Goal: Information Seeking & Learning: Learn about a topic

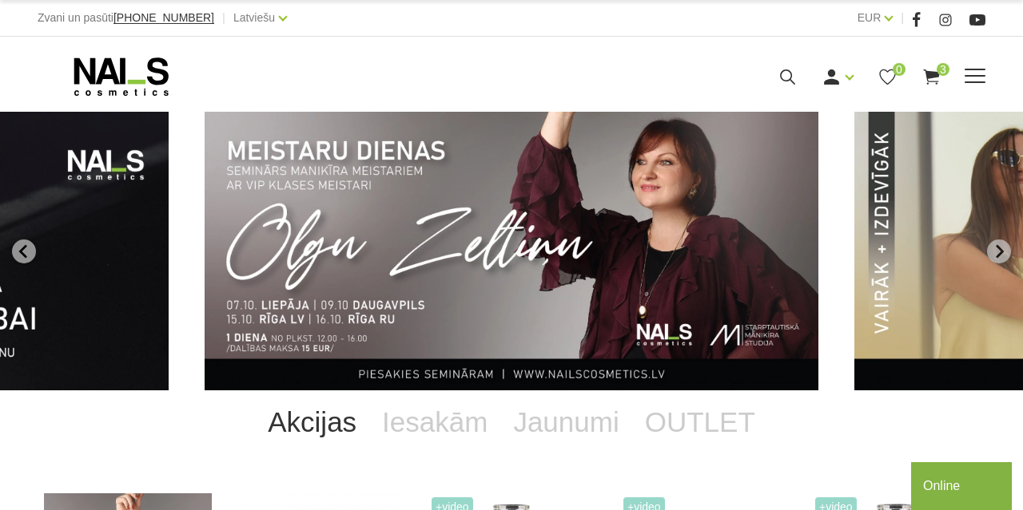
click at [936, 82] on icon at bounding box center [931, 77] width 20 height 20
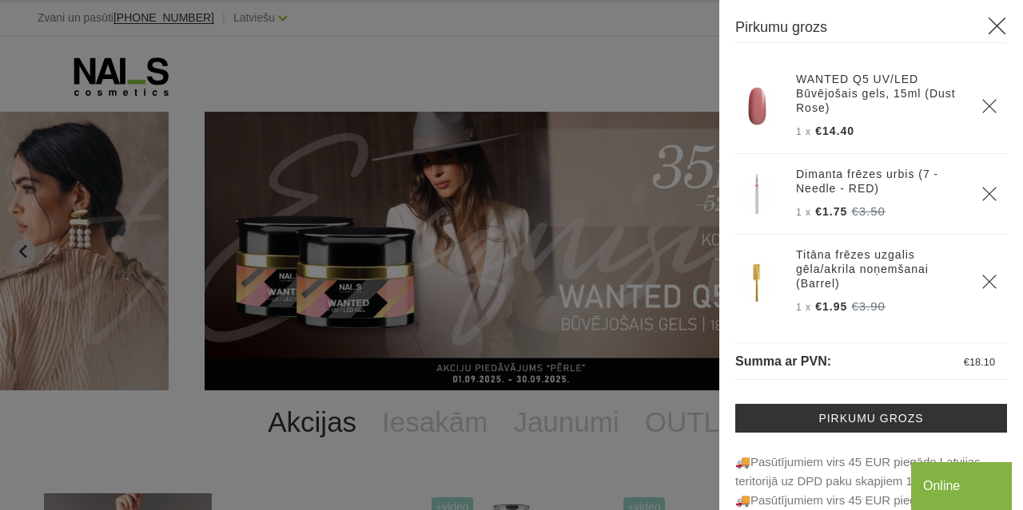
click at [998, 27] on use at bounding box center [997, 27] width 18 height 18
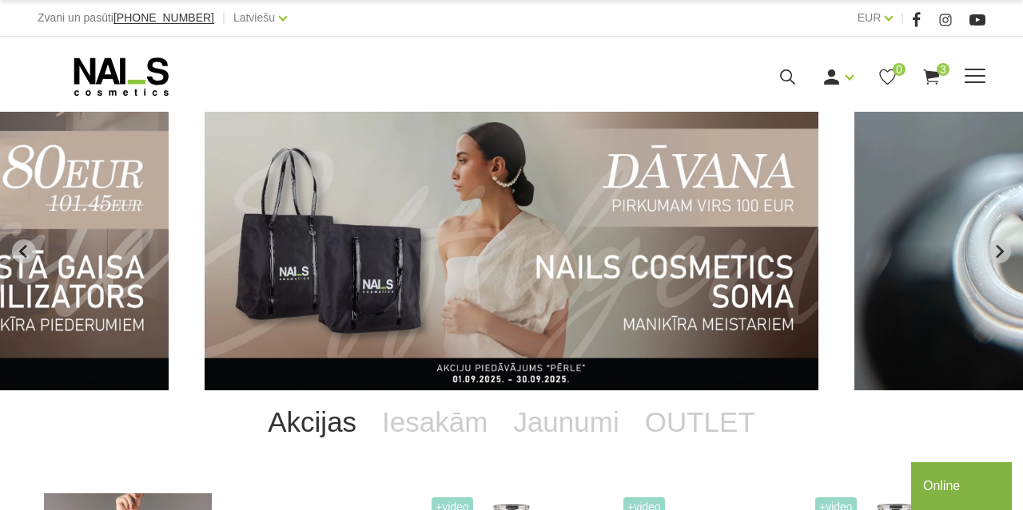
click at [983, 80] on span at bounding box center [974, 77] width 21 height 16
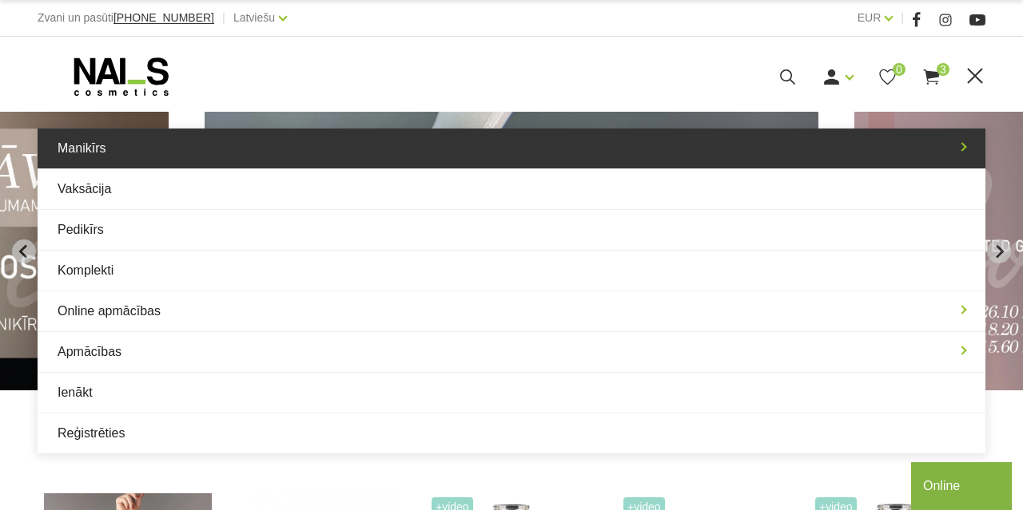
click at [162, 162] on link "Manikīrs" at bounding box center [511, 149] width 947 height 40
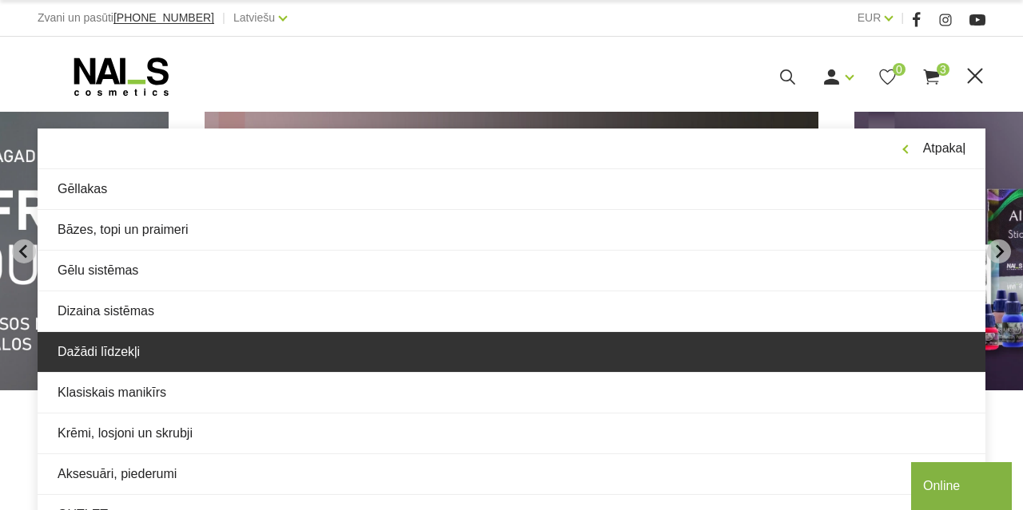
click at [144, 362] on link "Dažādi līdzekļi" at bounding box center [511, 352] width 947 height 40
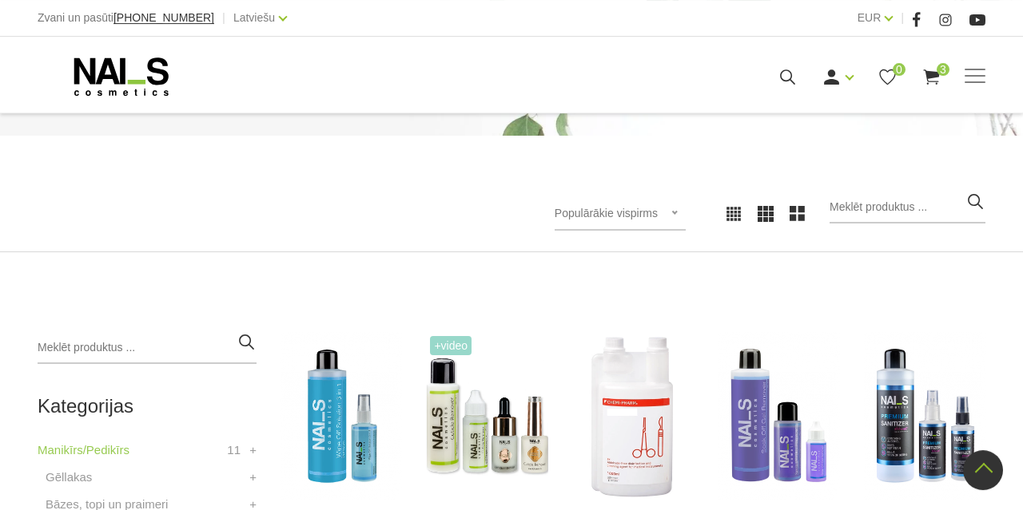
scroll to position [83, 0]
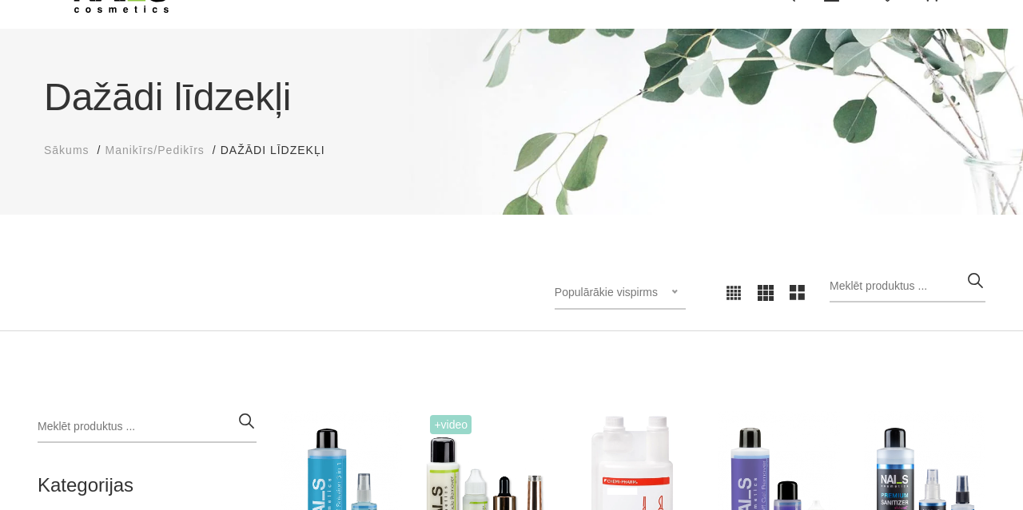
click at [130, 149] on span "Manikīrs/Pedikīrs" at bounding box center [154, 150] width 99 height 13
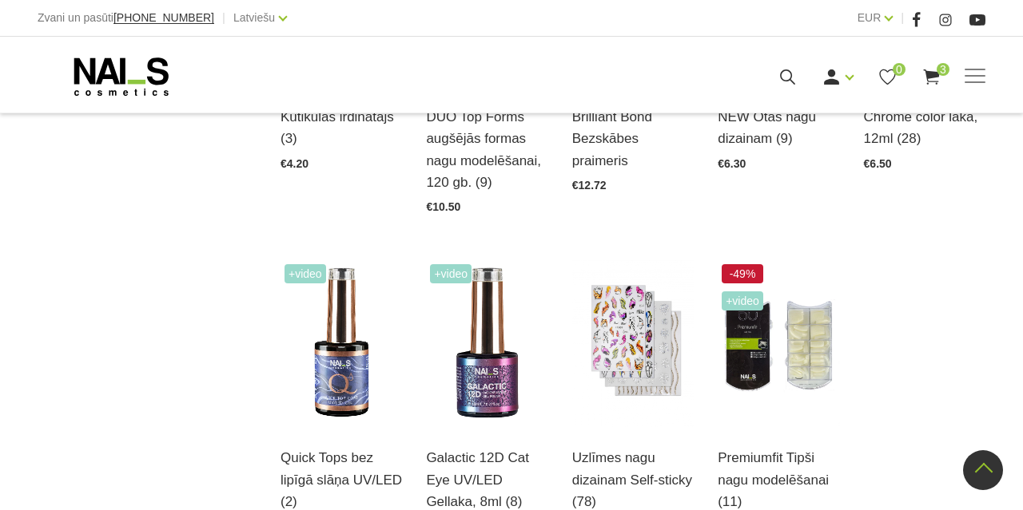
scroll to position [1908, 0]
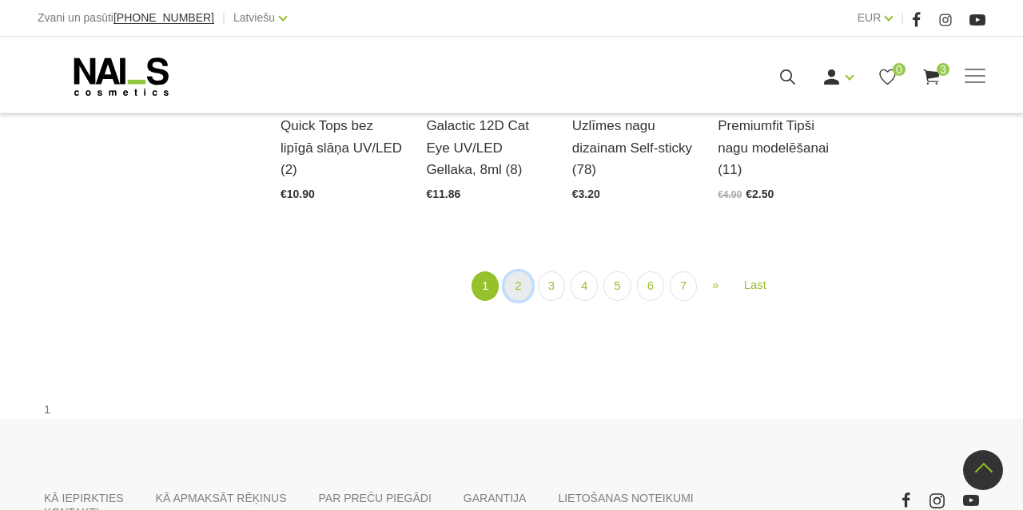
click at [520, 282] on link "2" at bounding box center [517, 287] width 27 height 30
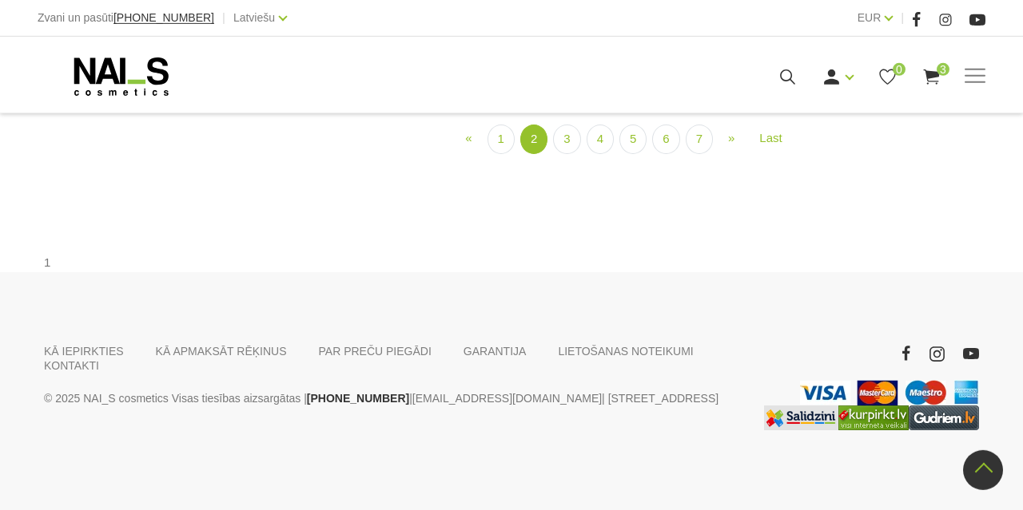
scroll to position [2007, 0]
click at [570, 154] on link "3" at bounding box center [566, 140] width 27 height 30
click at [605, 155] on link "4" at bounding box center [599, 140] width 27 height 30
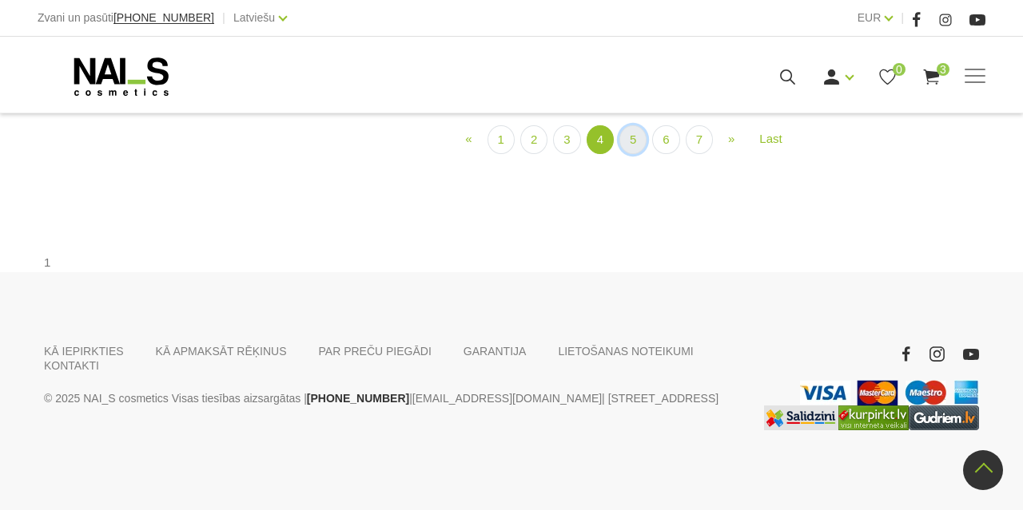
click at [641, 155] on link "5" at bounding box center [632, 140] width 27 height 30
click at [659, 154] on link "6" at bounding box center [656, 140] width 27 height 30
click at [649, 155] on link "7" at bounding box center [656, 140] width 27 height 30
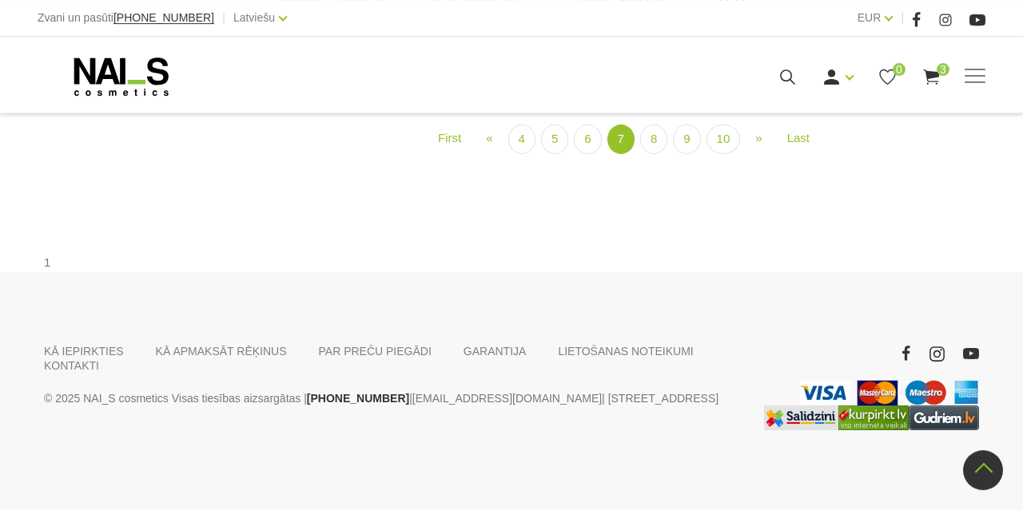
scroll to position [1757, 0]
click at [650, 154] on link "8" at bounding box center [653, 140] width 27 height 30
click at [669, 154] on link "9" at bounding box center [673, 140] width 27 height 30
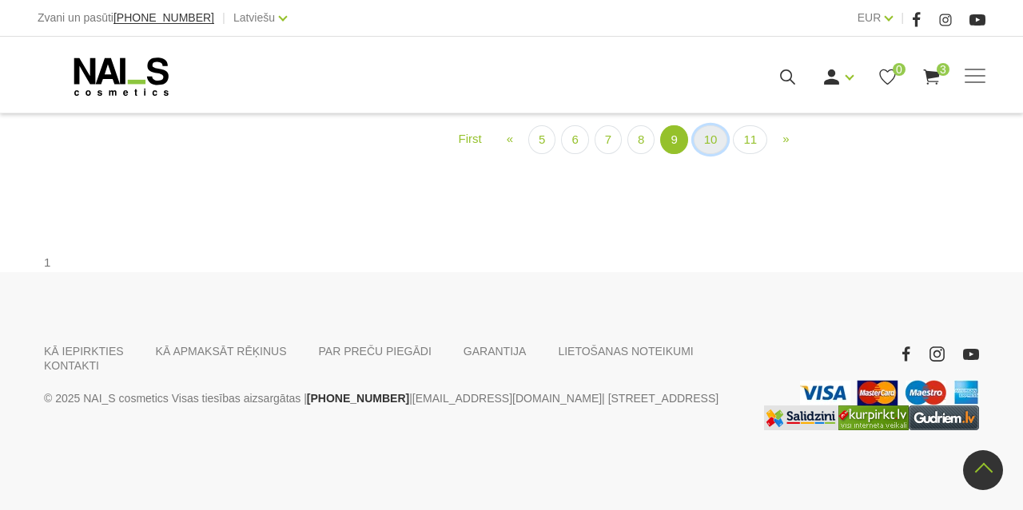
click at [718, 155] on link "10" at bounding box center [710, 140] width 34 height 30
click at [751, 154] on link "11" at bounding box center [750, 140] width 34 height 30
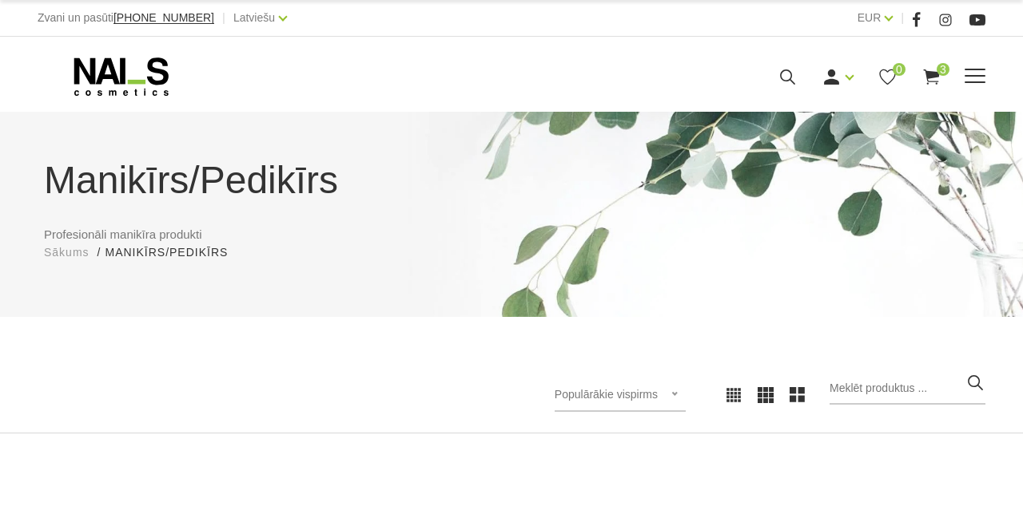
click at [934, 85] on icon at bounding box center [931, 77] width 20 height 20
